Goal: Book appointment/travel/reservation

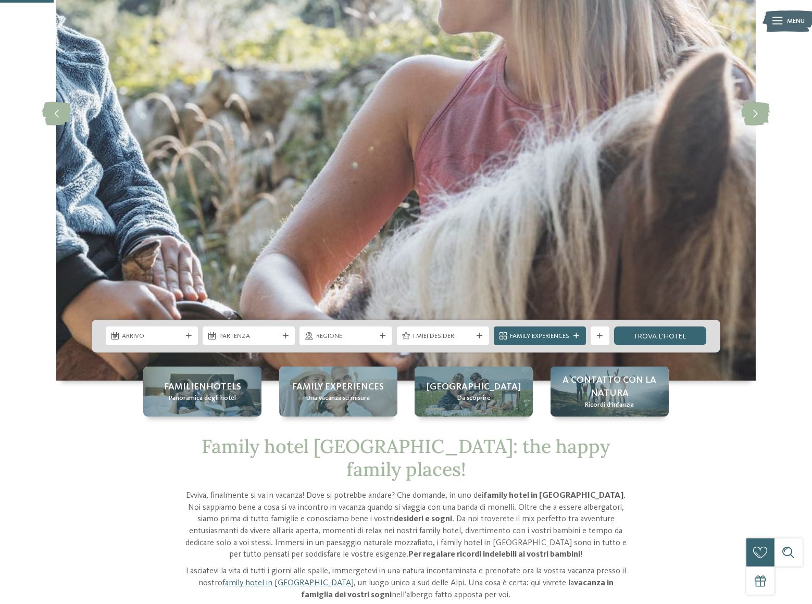
scroll to position [284, 0]
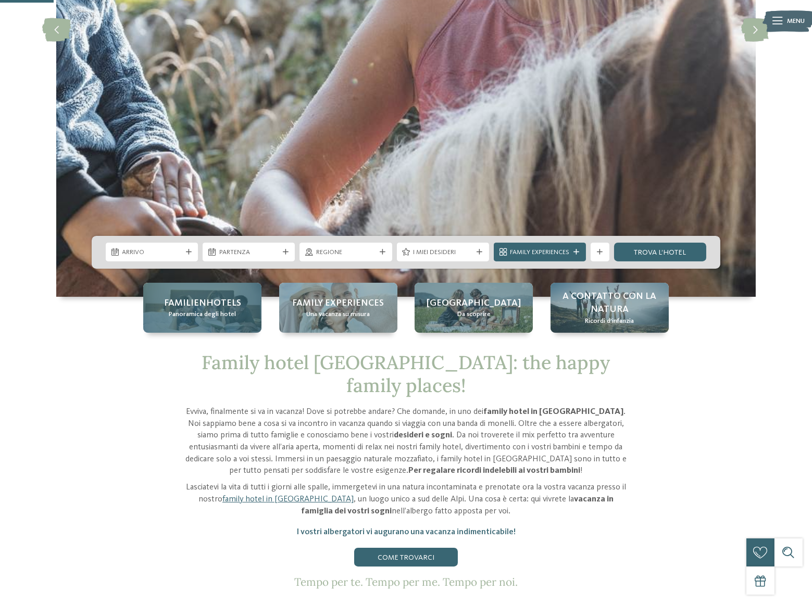
click at [220, 307] on span "Familienhotels" at bounding box center [202, 303] width 77 height 13
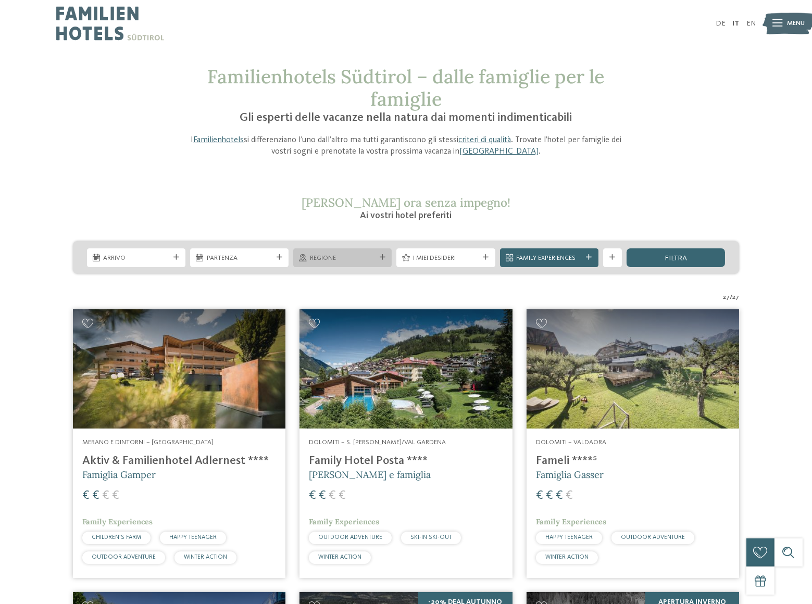
click at [335, 255] on span "Regione" at bounding box center [343, 258] width 66 height 9
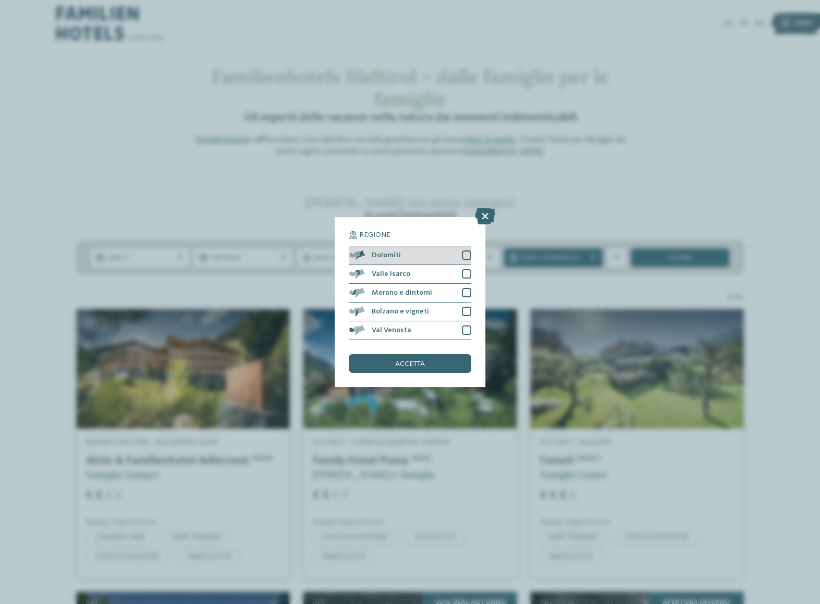
click at [418, 252] on div "Dolomiti" at bounding box center [410, 255] width 122 height 19
click at [434, 354] on div "accetta" at bounding box center [410, 363] width 122 height 19
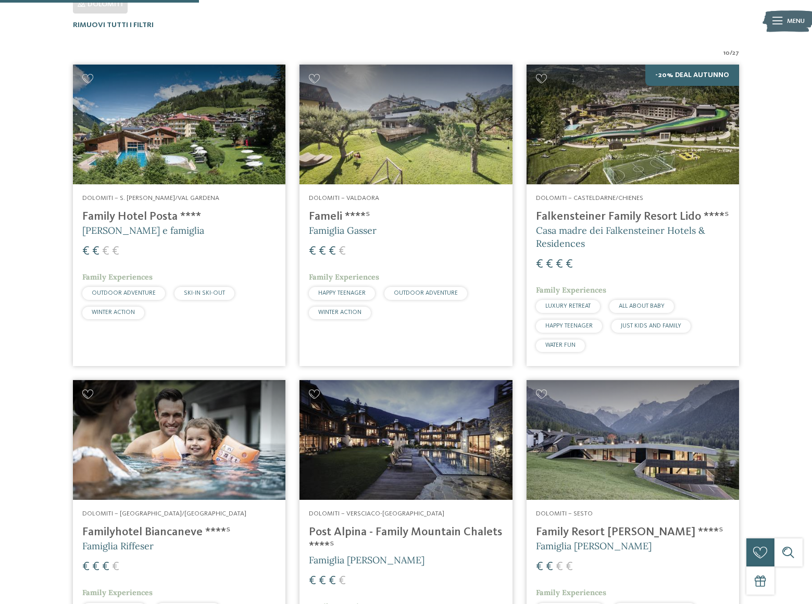
scroll to position [586, 0]
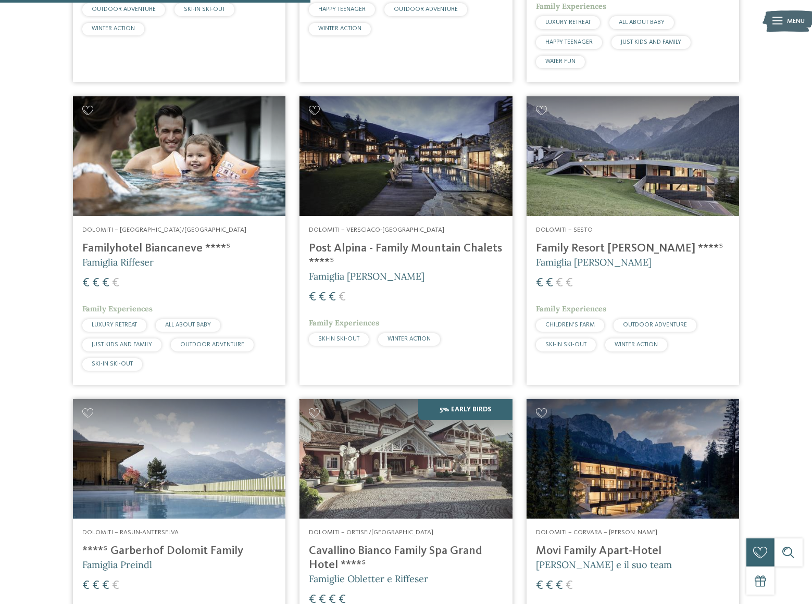
click at [638, 173] on img at bounding box center [633, 156] width 213 height 120
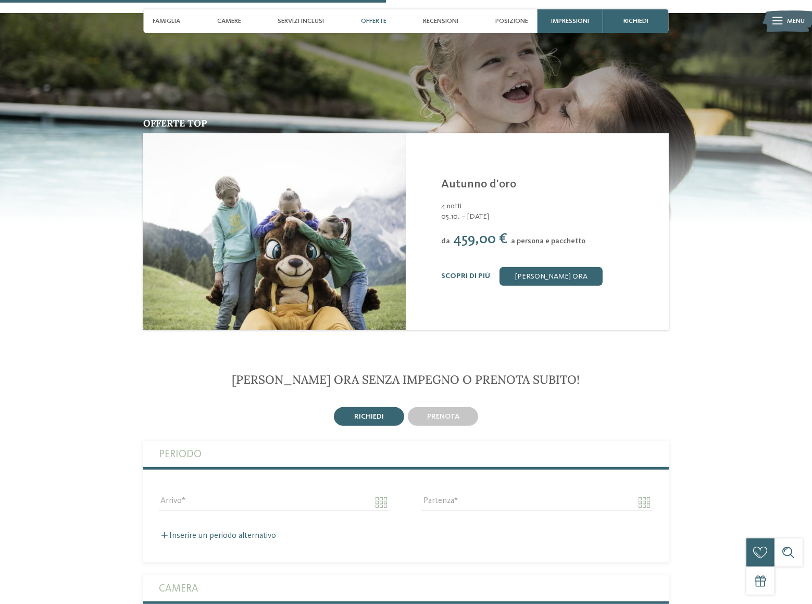
scroll to position [1326, 0]
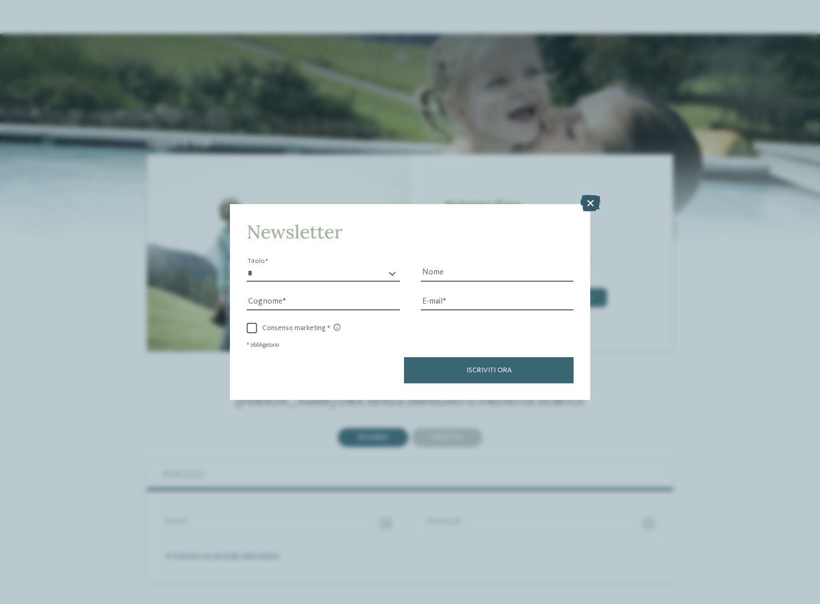
click at [585, 197] on icon at bounding box center [589, 203] width 20 height 17
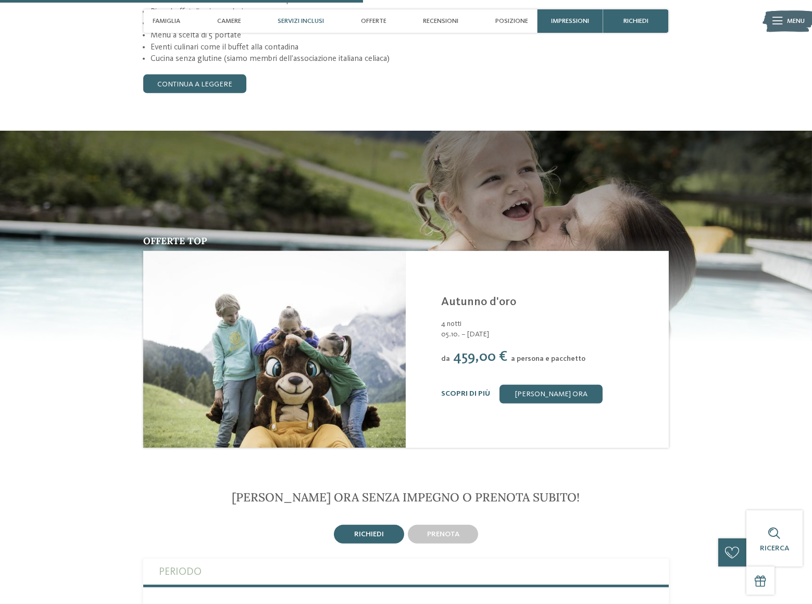
scroll to position [1136, 0]
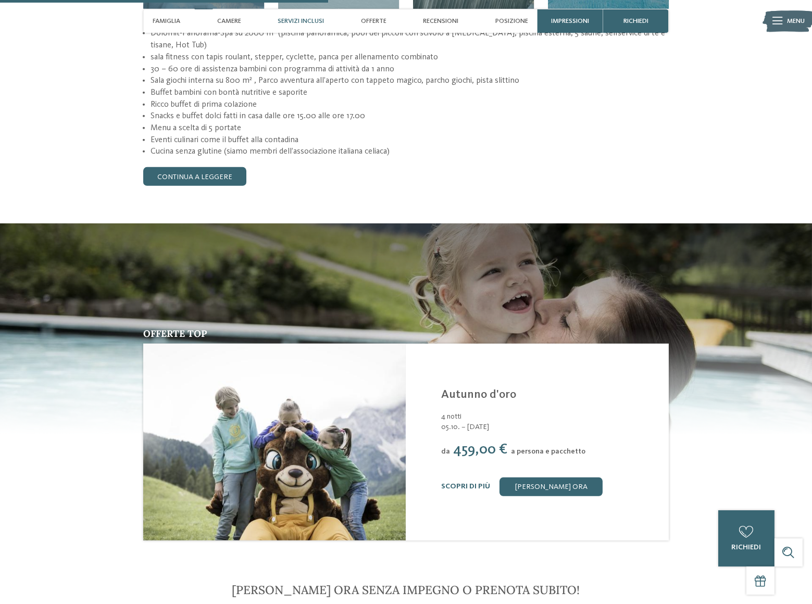
click at [588, 134] on li "Eventi culinari come il buffet alla contadina" at bounding box center [410, 140] width 518 height 12
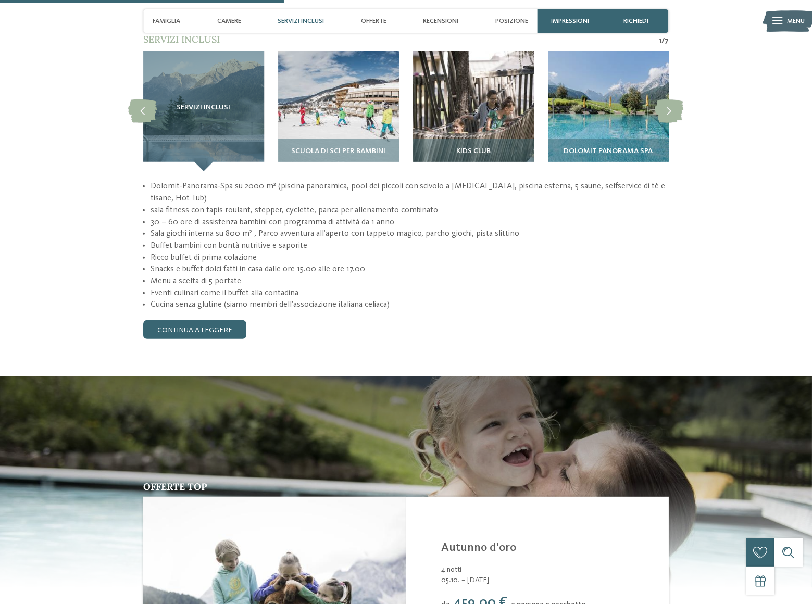
scroll to position [1231, 0]
